Goal: Find contact information: Find contact information

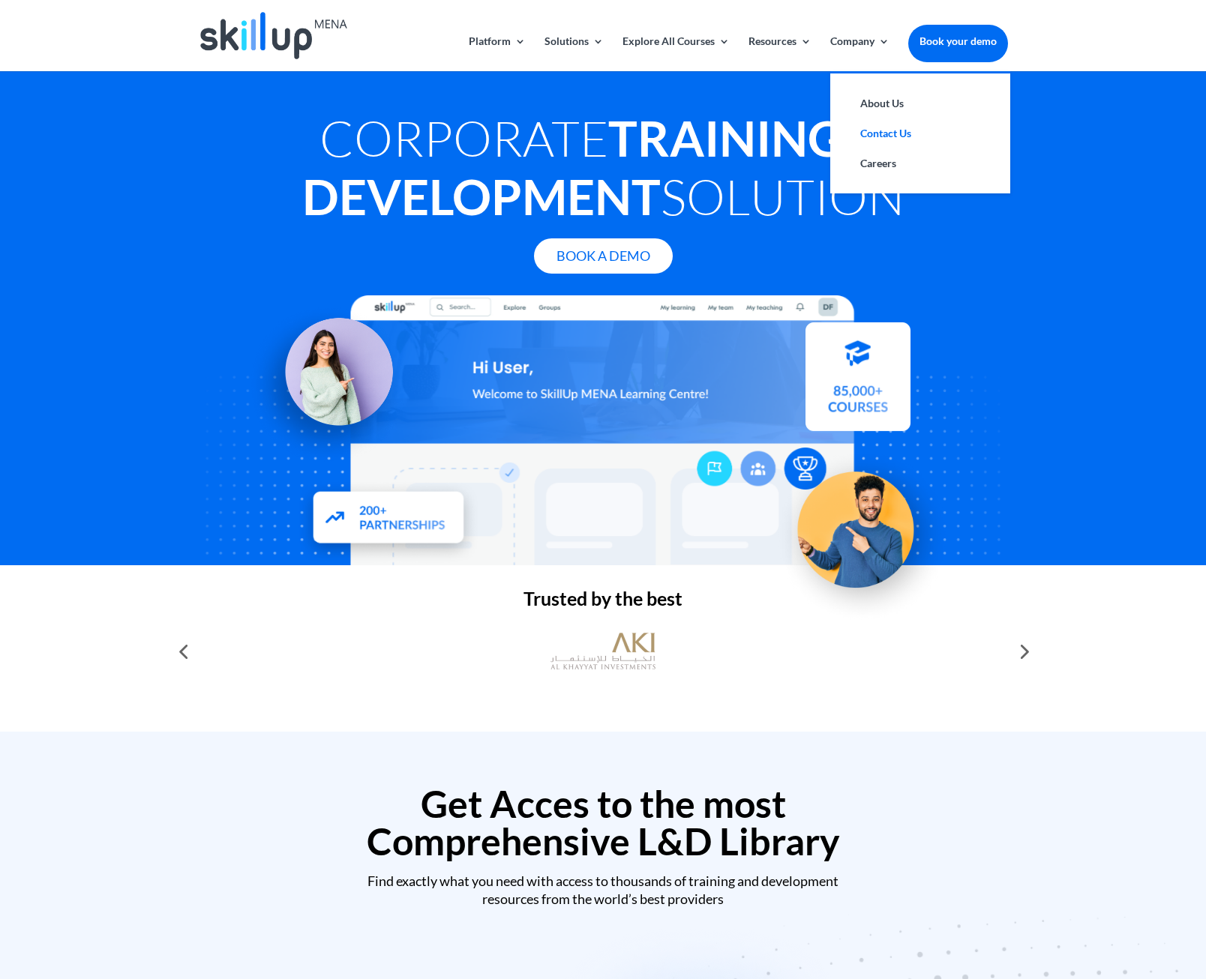
click at [883, 132] on link "Contact Us" at bounding box center [920, 133] width 150 height 30
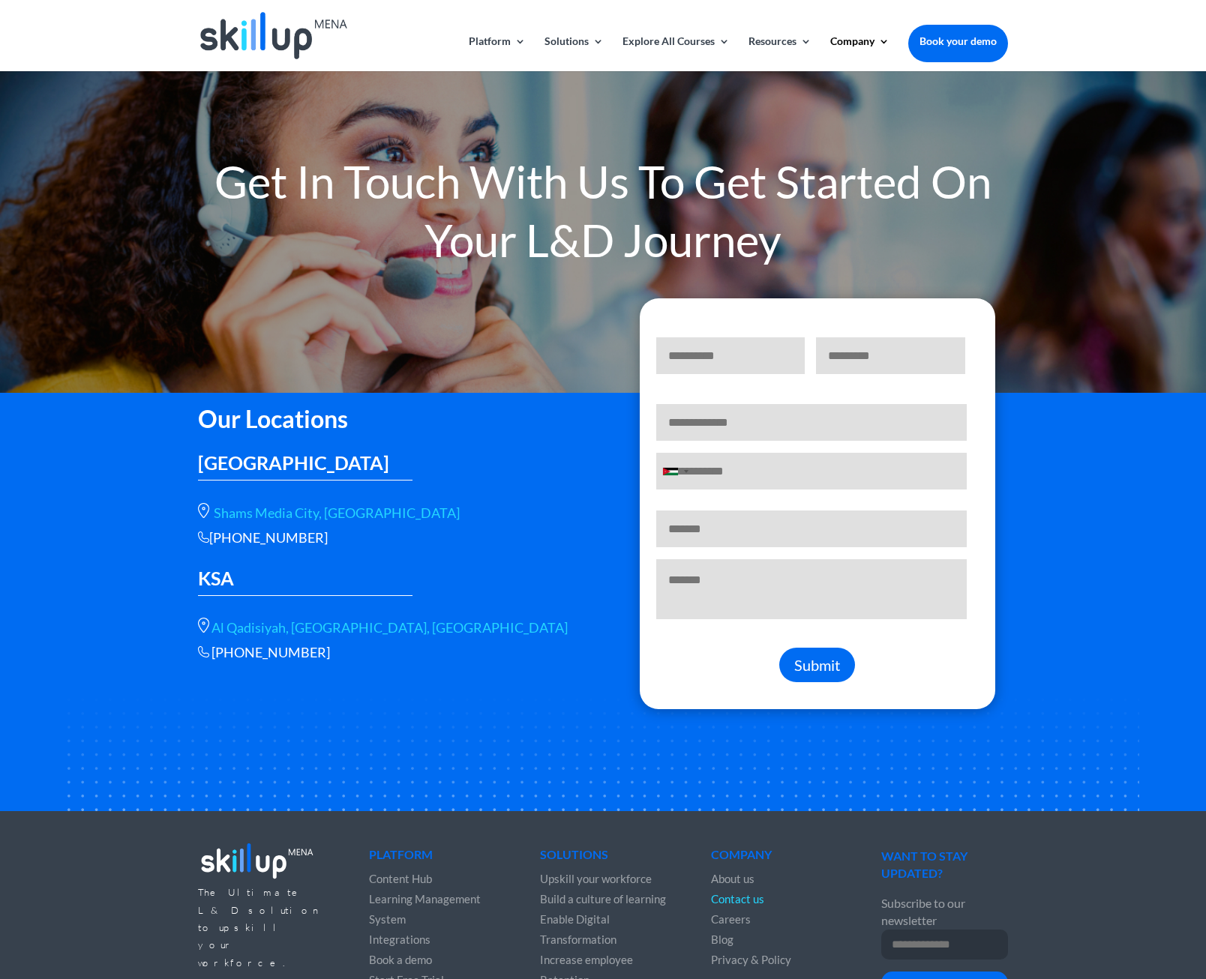
drag, startPoint x: 319, startPoint y: 540, endPoint x: 213, endPoint y: 541, distance: 105.7
click at [213, 541] on div "+966 115112089" at bounding box center [389, 537] width 382 height 17
drag, startPoint x: 213, startPoint y: 541, endPoint x: 223, endPoint y: 538, distance: 10.2
copy div "+966 115112089"
click at [294, 516] on link "Shams Media City, Sharjah" at bounding box center [337, 513] width 246 height 16
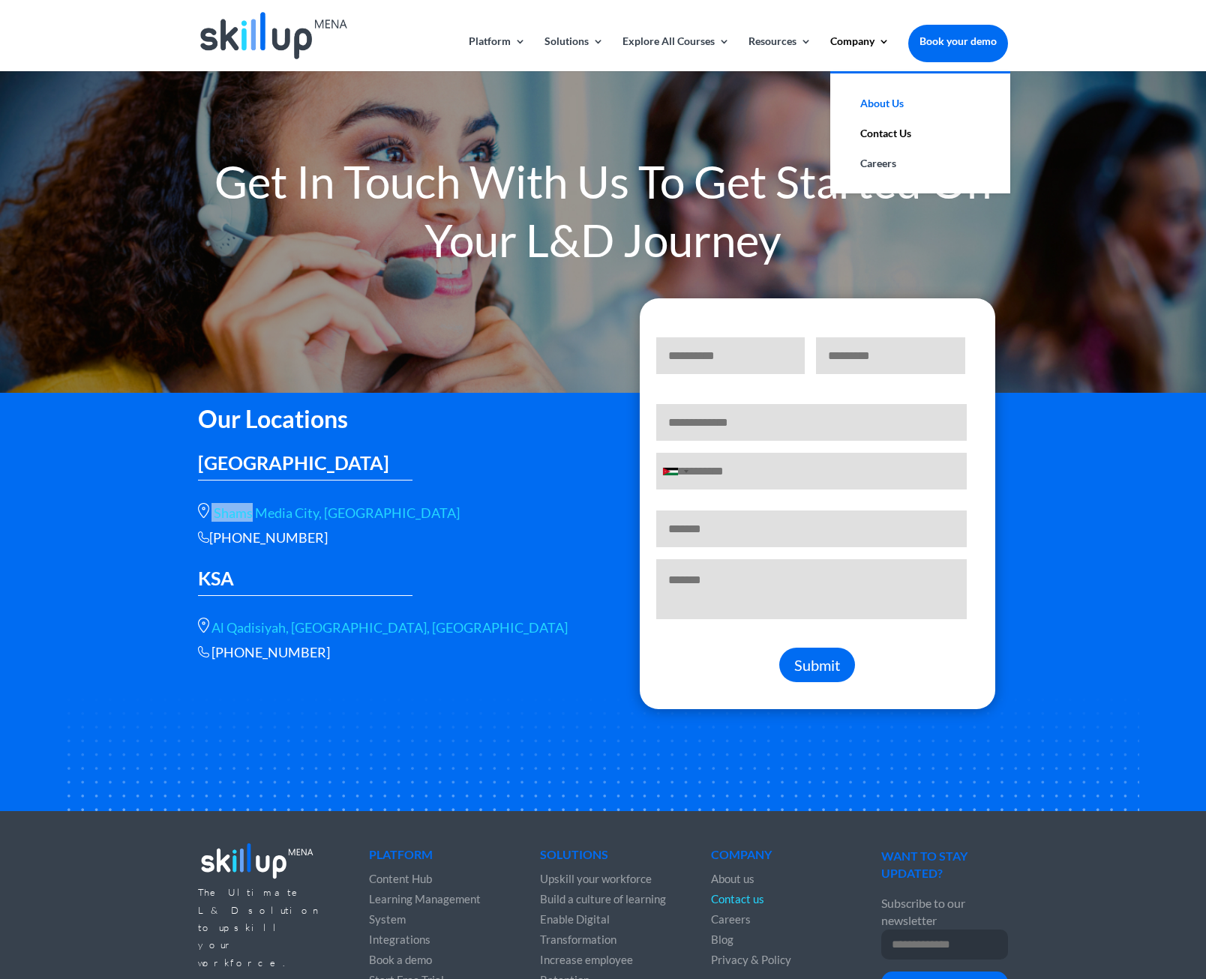
click at [859, 101] on link "About Us" at bounding box center [920, 103] width 150 height 30
